Goal: Task Accomplishment & Management: Use online tool/utility

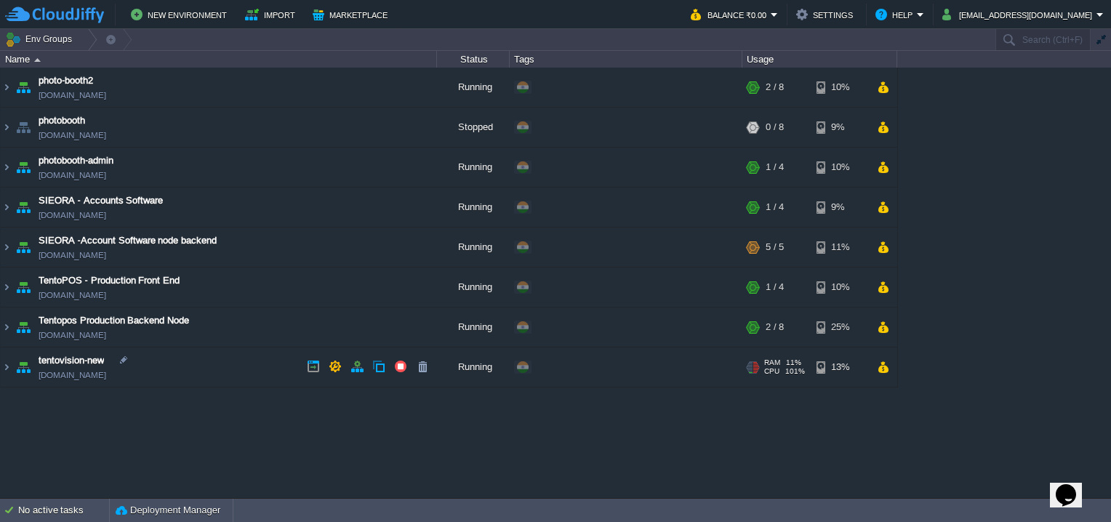
click at [106, 377] on link "[DOMAIN_NAME]" at bounding box center [73, 375] width 68 height 15
click at [204, 372] on td "tentovision-new [DOMAIN_NAME]" at bounding box center [219, 368] width 436 height 40
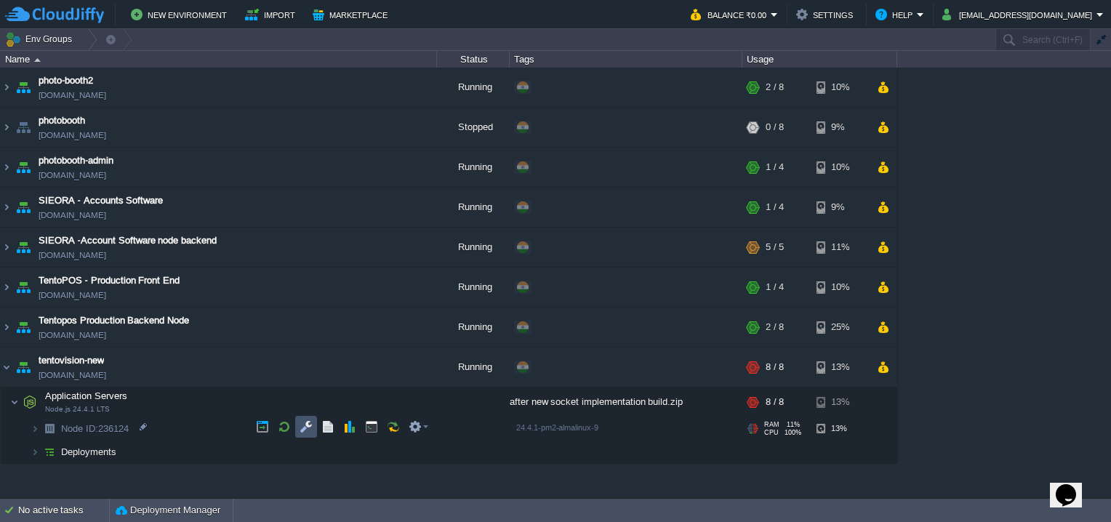
click at [300, 422] on button "button" at bounding box center [306, 426] width 13 height 13
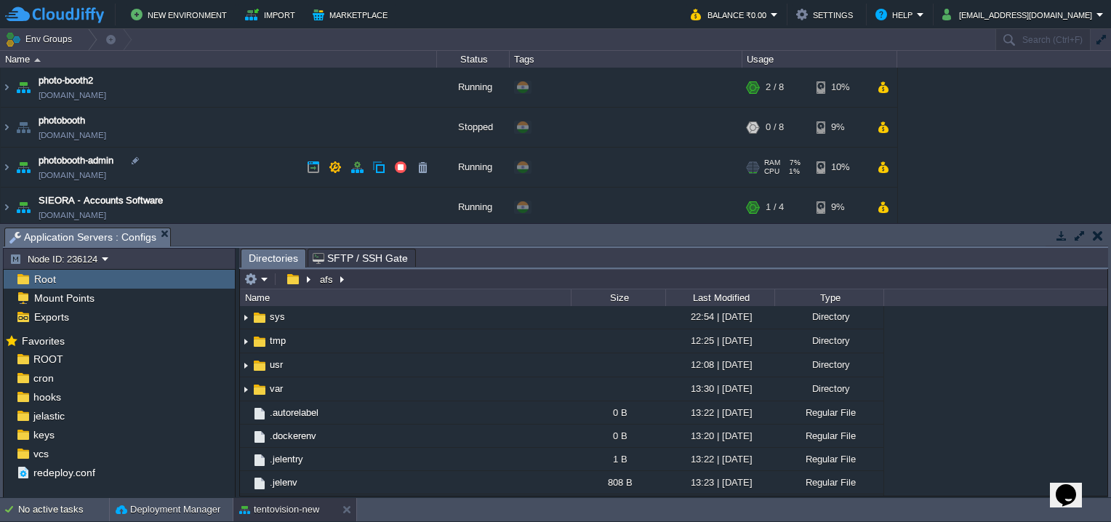
scroll to position [239, 0]
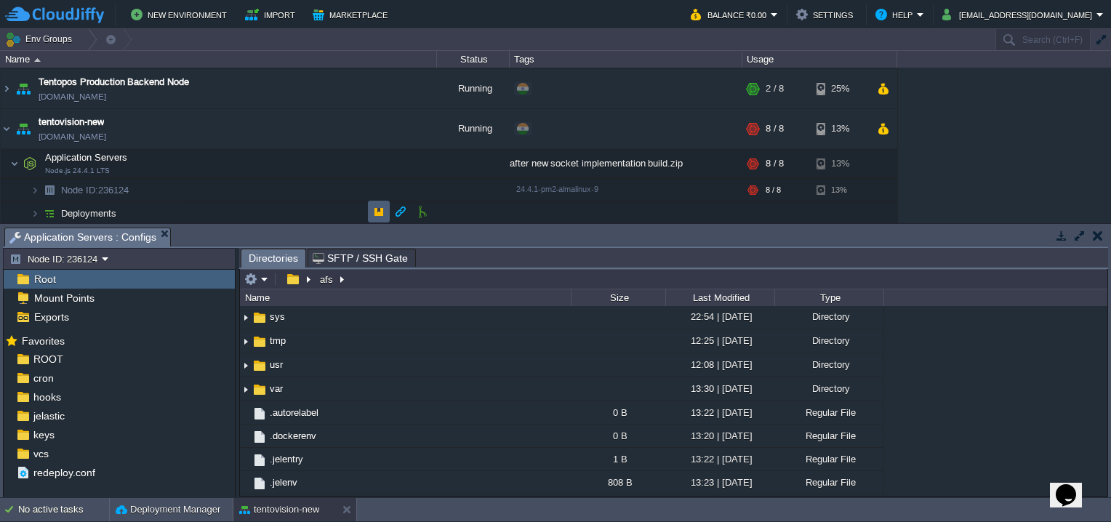
click at [374, 213] on button "button" at bounding box center [378, 211] width 13 height 13
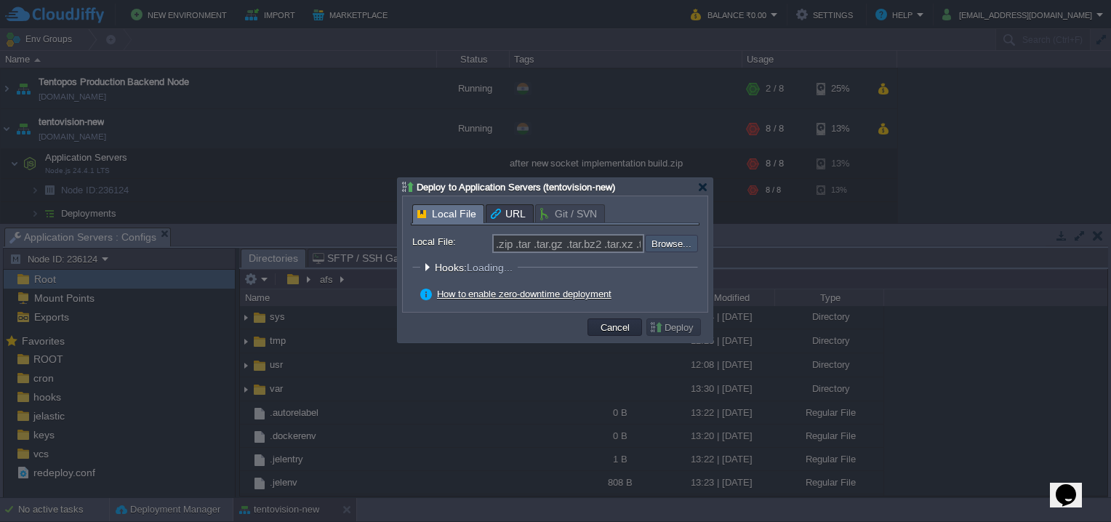
click at [683, 247] on input "file" at bounding box center [606, 243] width 184 height 17
type input "C:\fakepath\after new socket implementation build1.zip"
type input "after new socket implementation build1.zip"
click at [650, 320] on td "Deploy" at bounding box center [674, 327] width 55 height 17
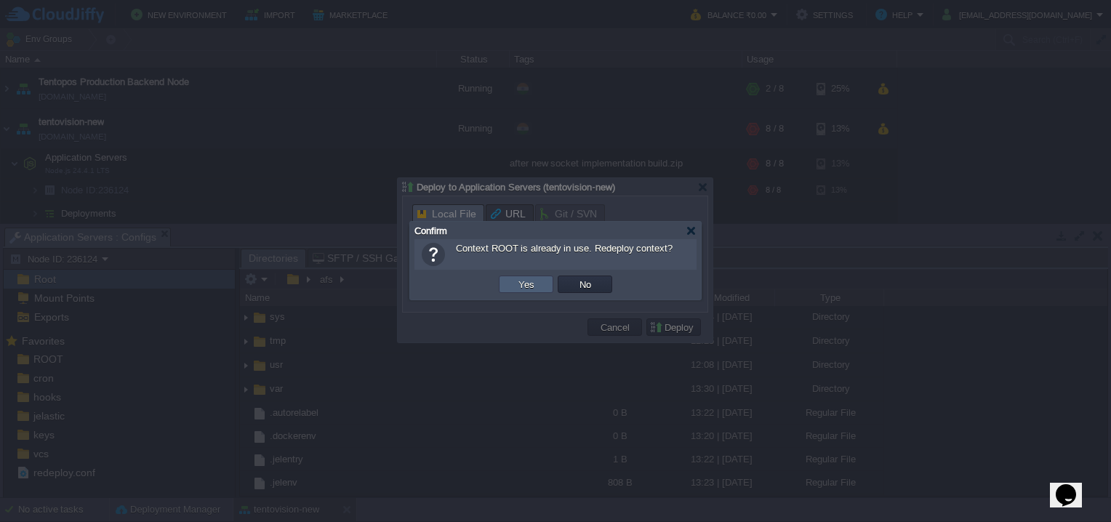
click at [525, 287] on button "Yes" at bounding box center [526, 284] width 25 height 13
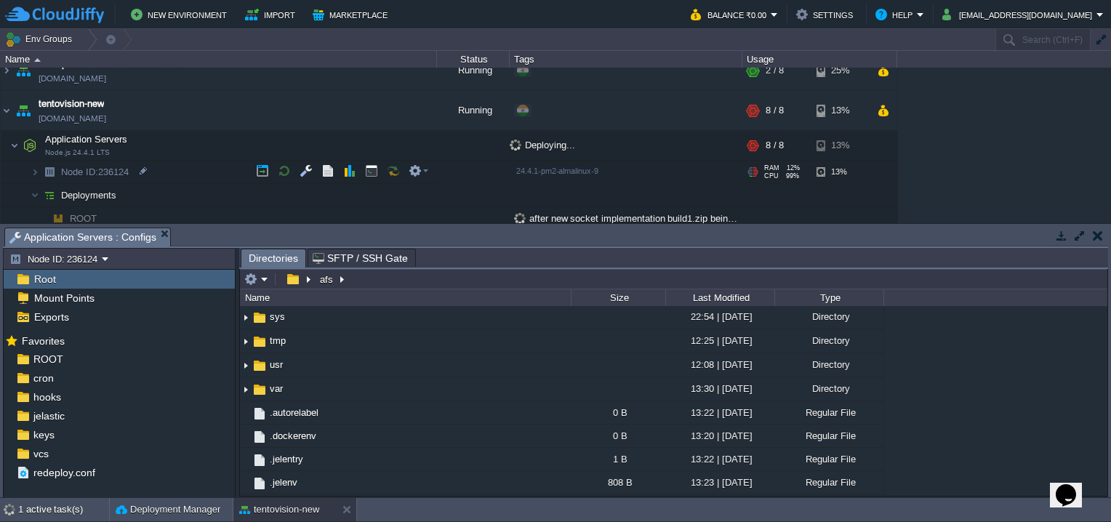
scroll to position [262, 0]
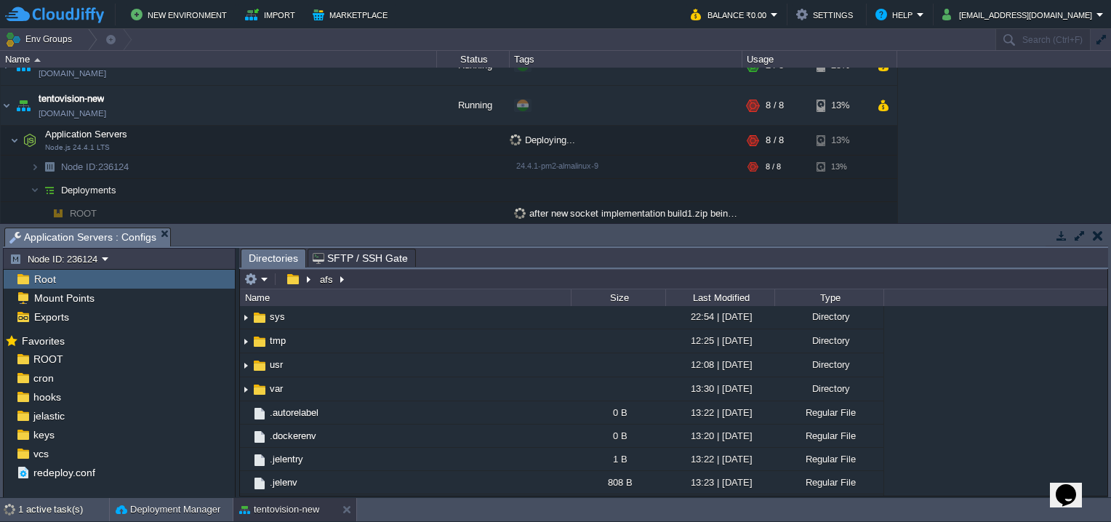
click at [1101, 232] on button "button" at bounding box center [1098, 235] width 10 height 13
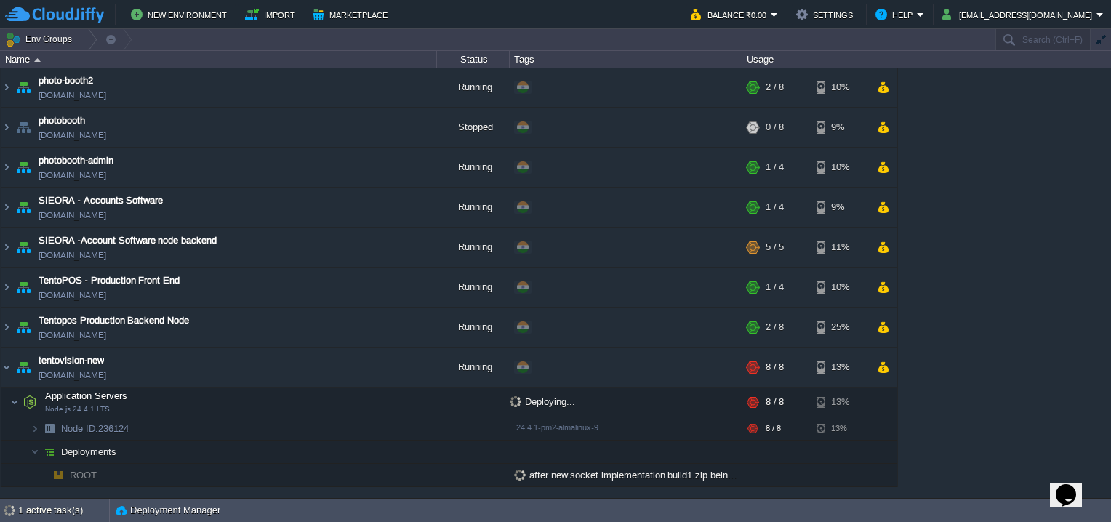
scroll to position [0, 0]
click at [79, 372] on link "[DOMAIN_NAME]" at bounding box center [73, 375] width 68 height 15
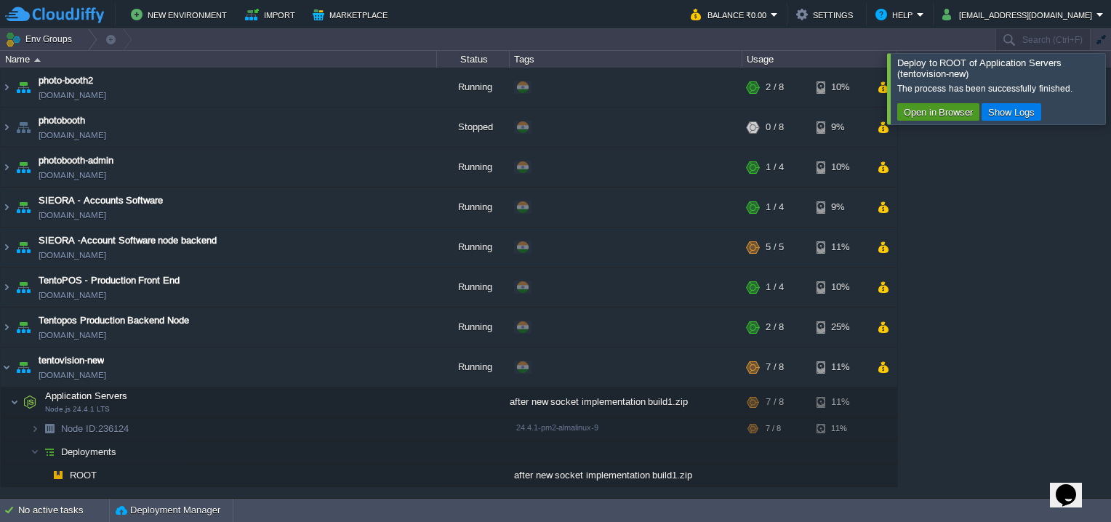
click at [929, 111] on button "Open in Browser" at bounding box center [939, 111] width 78 height 13
